Goal: Task Accomplishment & Management: Manage account settings

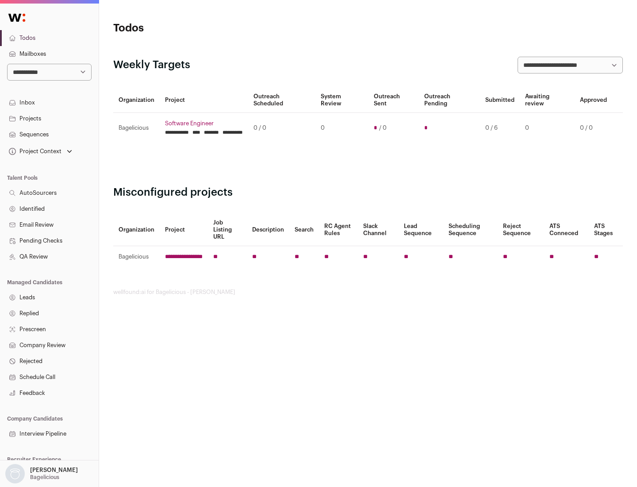
click at [49, 118] on link "Projects" at bounding box center [49, 119] width 99 height 16
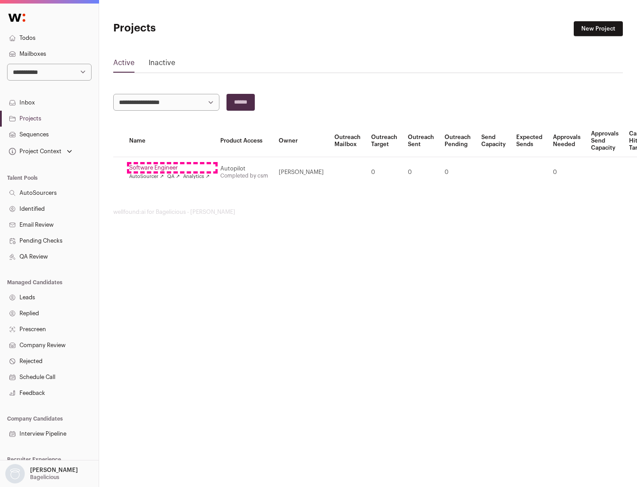
click at [172, 168] on link "Software Engineer" at bounding box center [169, 167] width 81 height 7
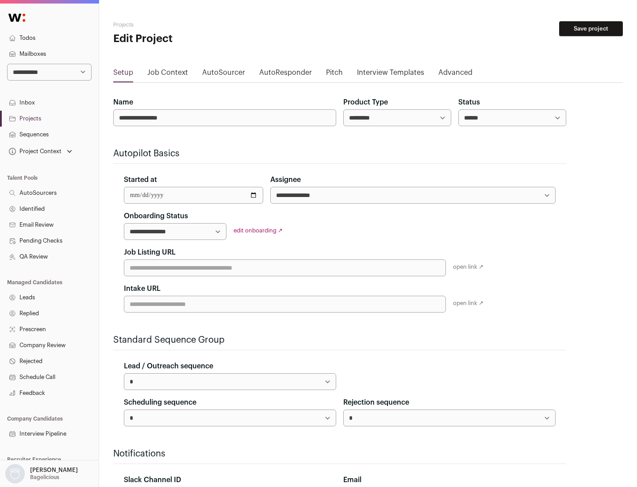
click at [591, 29] on button "Save project" at bounding box center [592, 28] width 64 height 15
